Goal: Task Accomplishment & Management: Manage account settings

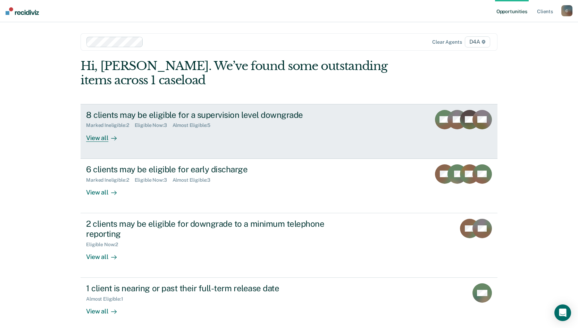
click at [87, 137] on div "View all" at bounding box center [105, 135] width 39 height 14
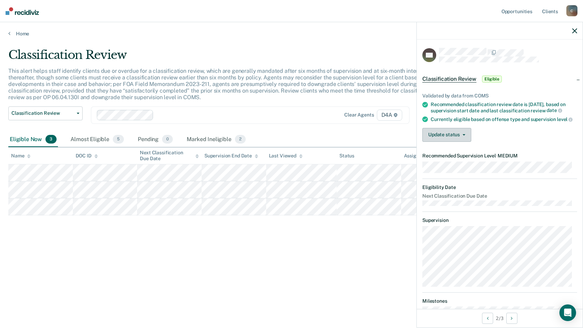
click at [462, 142] on button "Update status" at bounding box center [446, 135] width 49 height 14
click at [503, 140] on div "Update status [PERSON_NAME] Mark Ineligible" at bounding box center [499, 135] width 155 height 14
click at [458, 142] on button "Update status" at bounding box center [446, 135] width 49 height 14
click at [511, 142] on div "Update status [PERSON_NAME] Mark Ineligible" at bounding box center [499, 135] width 155 height 14
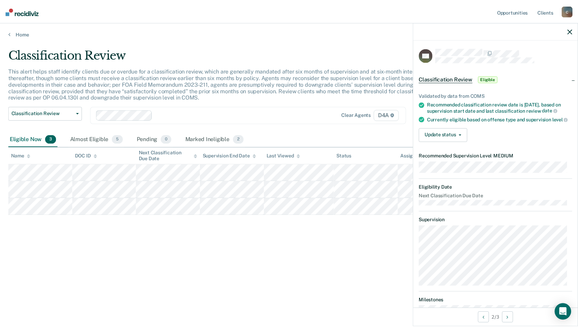
scroll to position [54, 0]
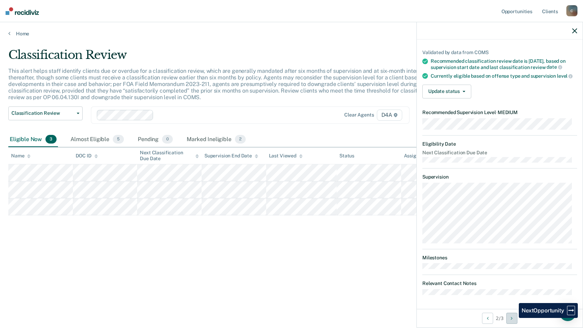
click at [513, 318] on icon "Next Opportunity" at bounding box center [512, 318] width 2 height 5
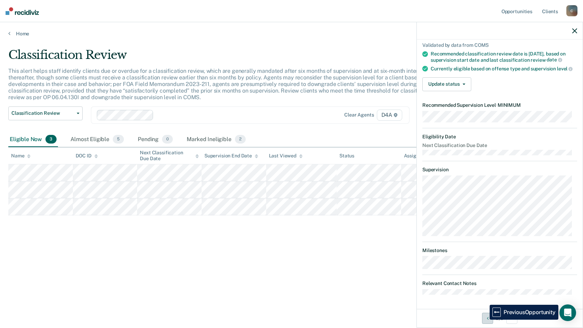
click at [485, 320] on button "Previous Opportunity" at bounding box center [487, 318] width 11 height 11
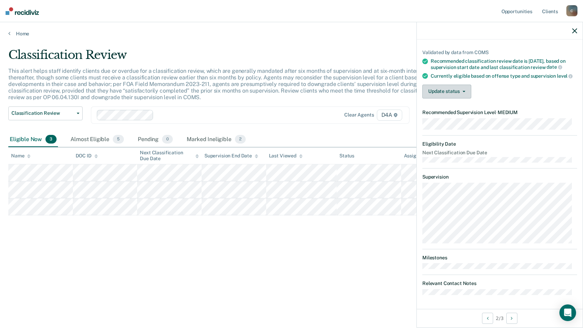
click at [445, 89] on button "Update status" at bounding box center [446, 92] width 49 height 14
click at [439, 109] on button "[PERSON_NAME]" at bounding box center [455, 108] width 67 height 11
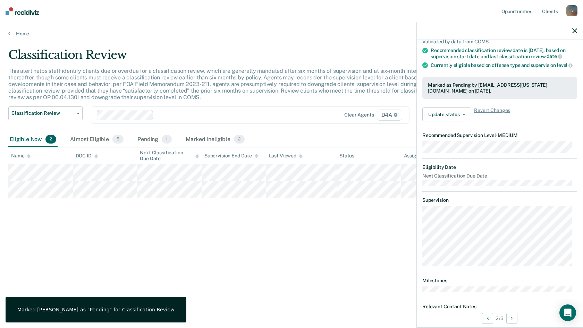
click at [294, 229] on div "Classification Review This alert helps staff identify clients due or overdue fo…" at bounding box center [291, 162] width 566 height 228
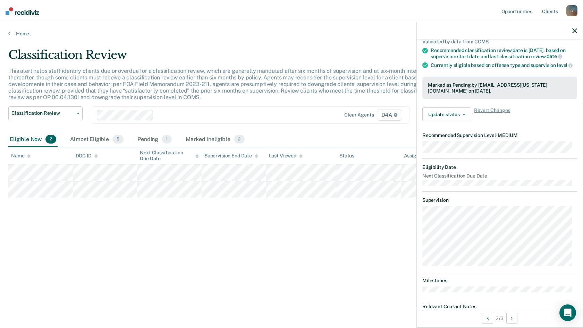
click at [576, 30] on icon "button" at bounding box center [574, 30] width 5 height 5
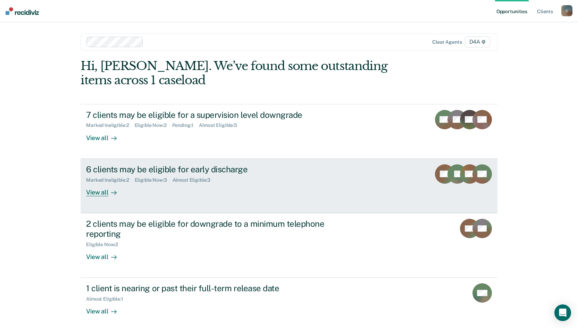
click at [99, 193] on div "View all" at bounding box center [105, 190] width 39 height 14
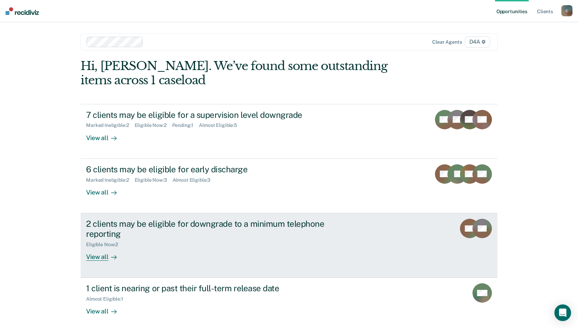
click at [171, 229] on div "2 clients may be eligible for downgrade to a minimum telephone reporting" at bounding box center [208, 229] width 244 height 20
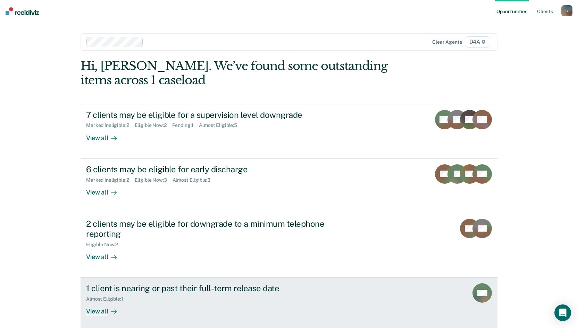
click at [173, 292] on div "1 client is nearing or past their full-term release date" at bounding box center [208, 289] width 244 height 10
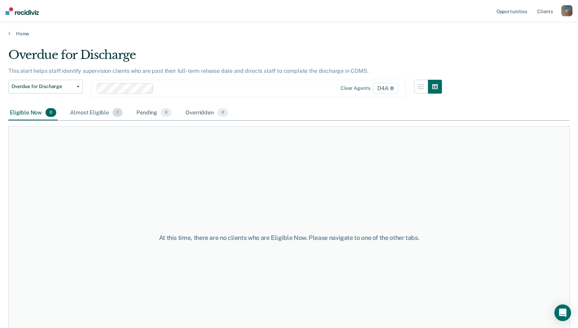
click at [86, 112] on div "Almost Eligible 1" at bounding box center [96, 112] width 55 height 15
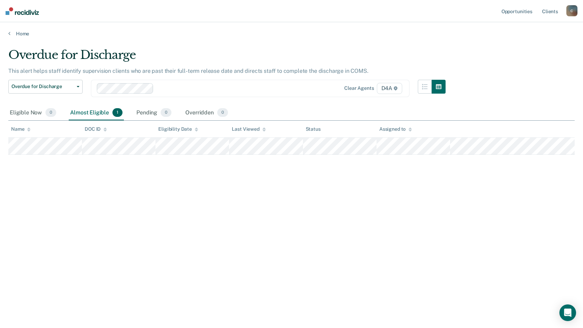
drag, startPoint x: 386, startPoint y: 234, endPoint x: 396, endPoint y: 230, distance: 11.3
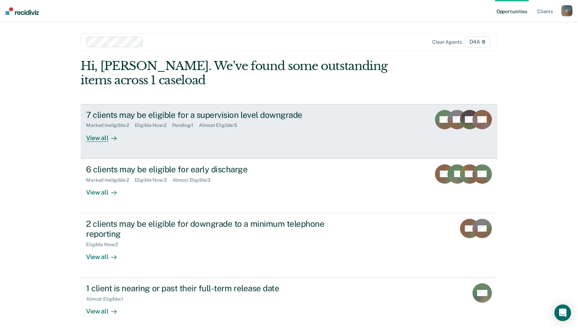
click at [153, 113] on div "7 clients may be eligible for a supervision level downgrade" at bounding box center [208, 115] width 244 height 10
